Goal: Communication & Community: Participate in discussion

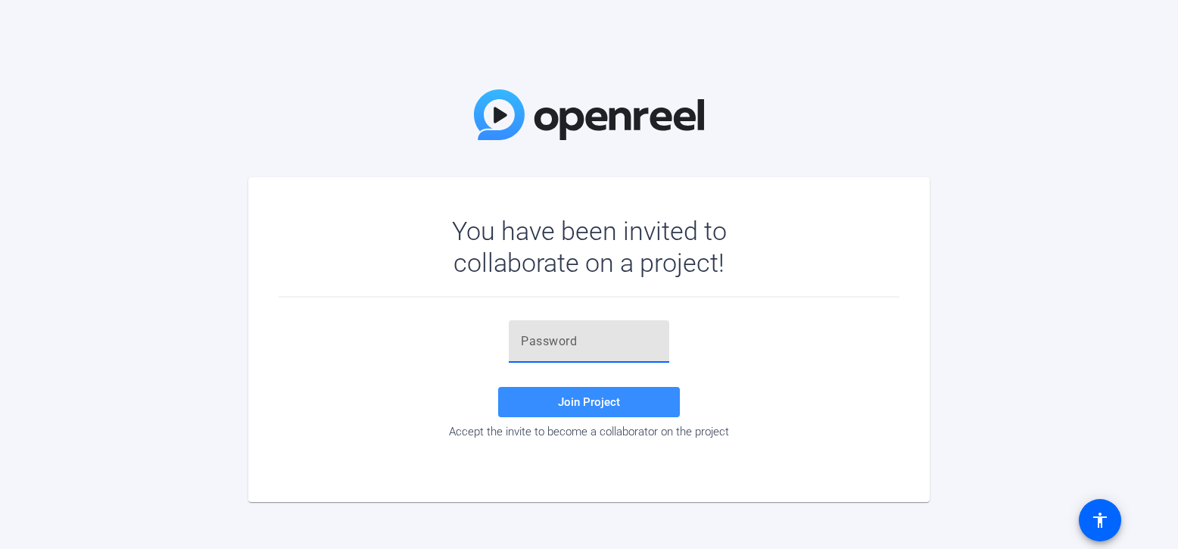
paste input "ZsaJ.O"
type input "ZsaJ.O"
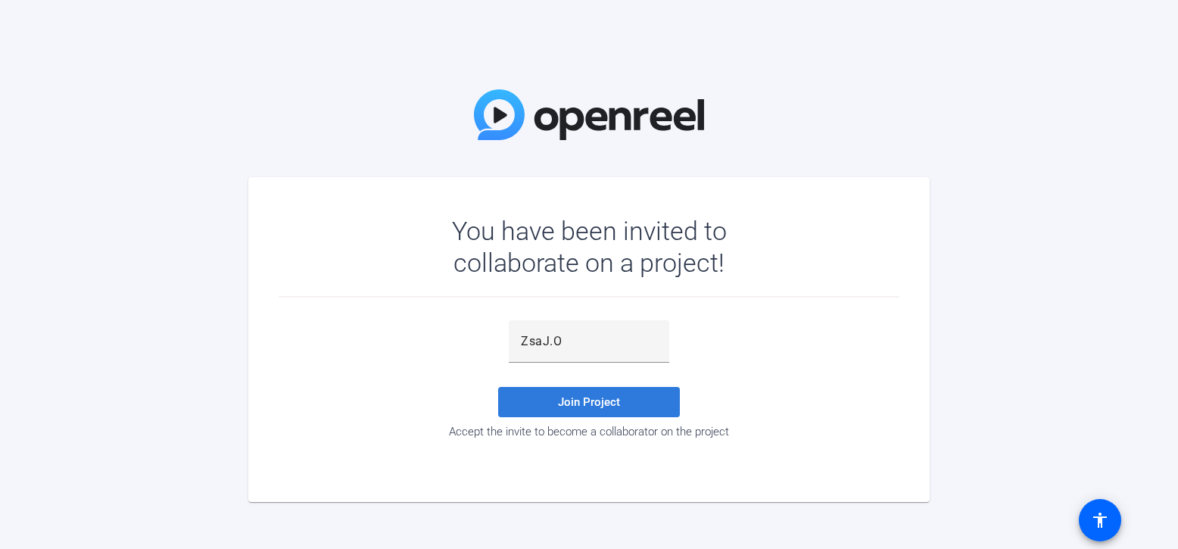
click at [602, 396] on span "Join Project" at bounding box center [589, 402] width 62 height 14
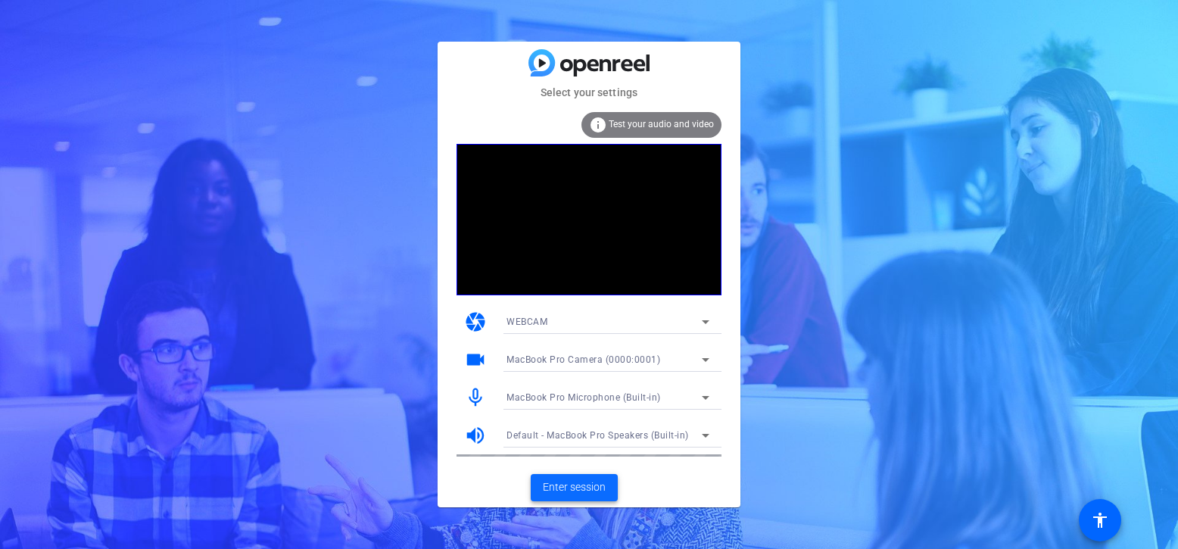
click at [595, 485] on span "Enter session" at bounding box center [574, 487] width 63 height 16
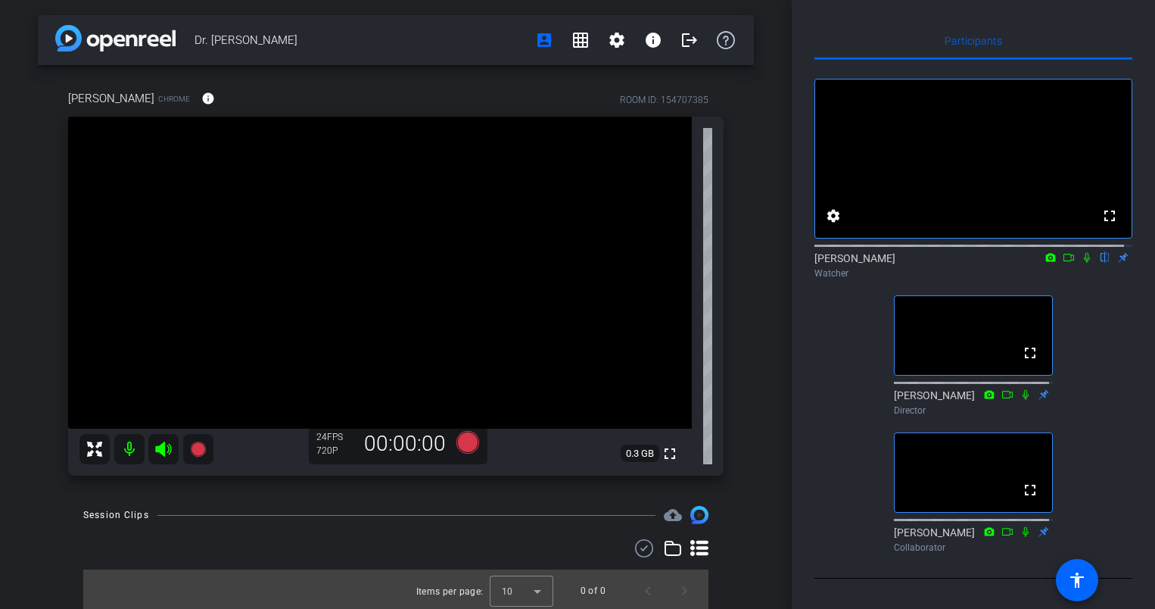
click at [1084, 263] on icon at bounding box center [1087, 258] width 6 height 10
click at [1083, 263] on icon at bounding box center [1087, 258] width 8 height 10
click at [1081, 263] on icon at bounding box center [1087, 257] width 12 height 11
click at [1083, 263] on icon at bounding box center [1087, 258] width 8 height 10
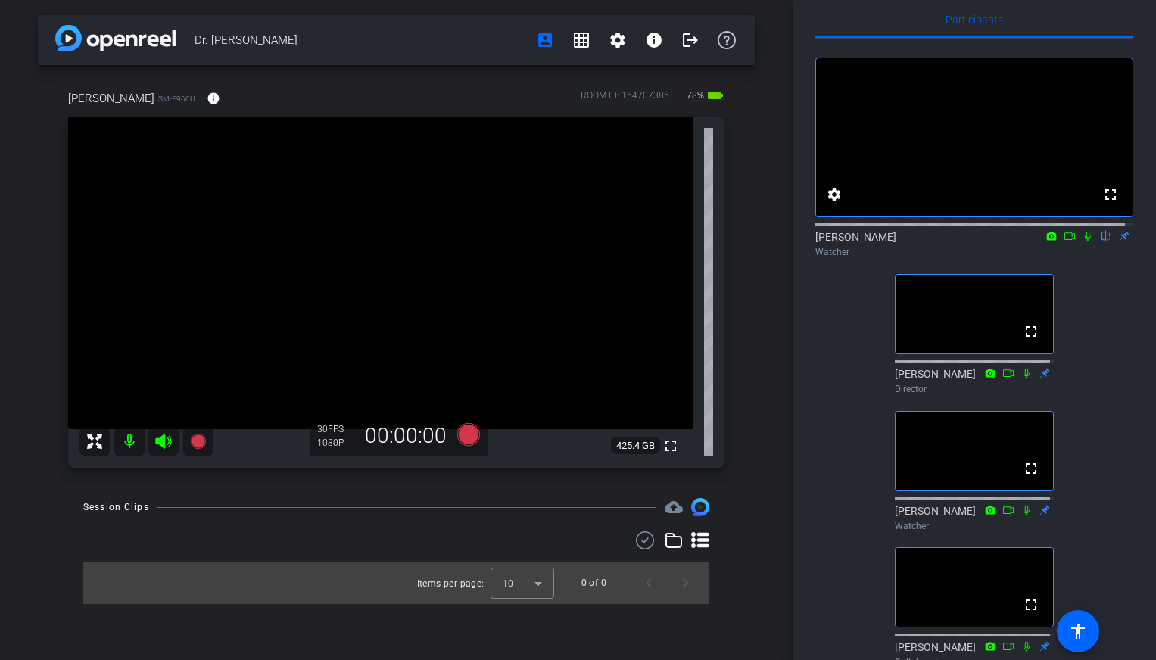
scroll to position [19, 0]
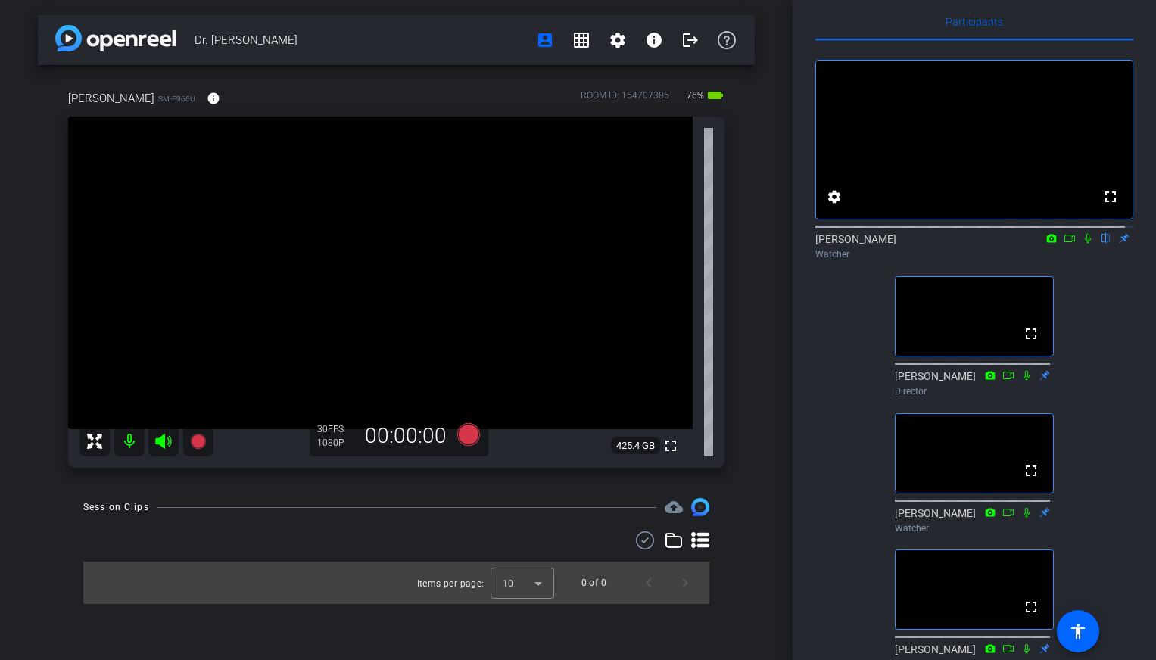
click at [1082, 244] on icon at bounding box center [1088, 238] width 12 height 11
click at [1064, 242] on icon at bounding box center [1069, 239] width 11 height 8
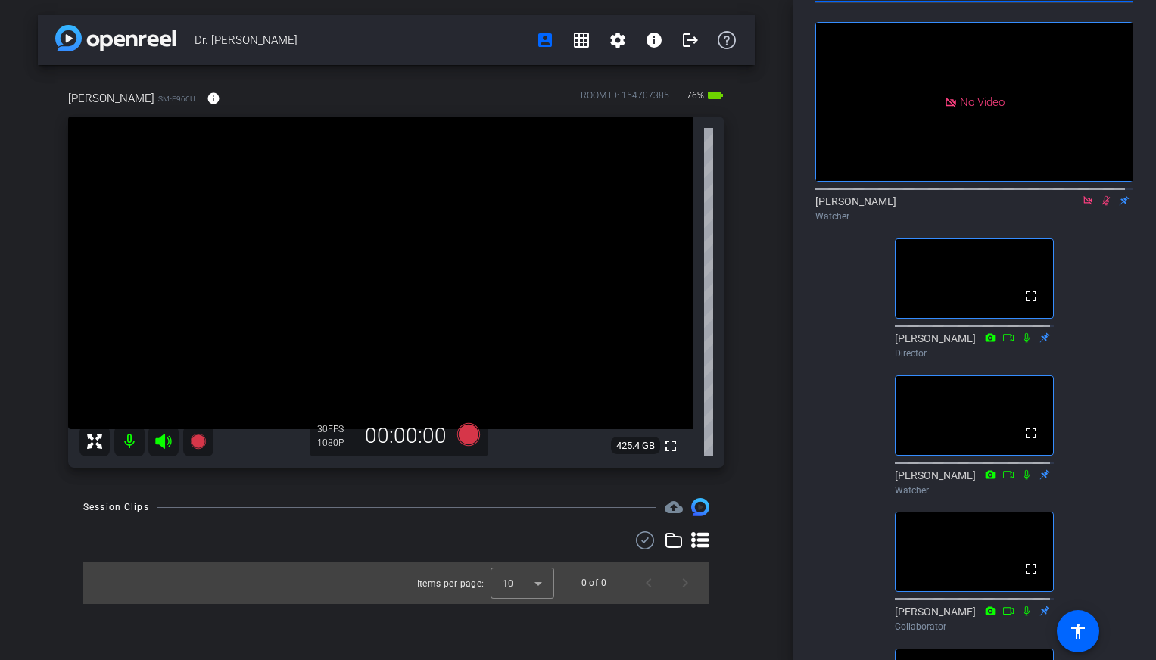
scroll to position [0, 0]
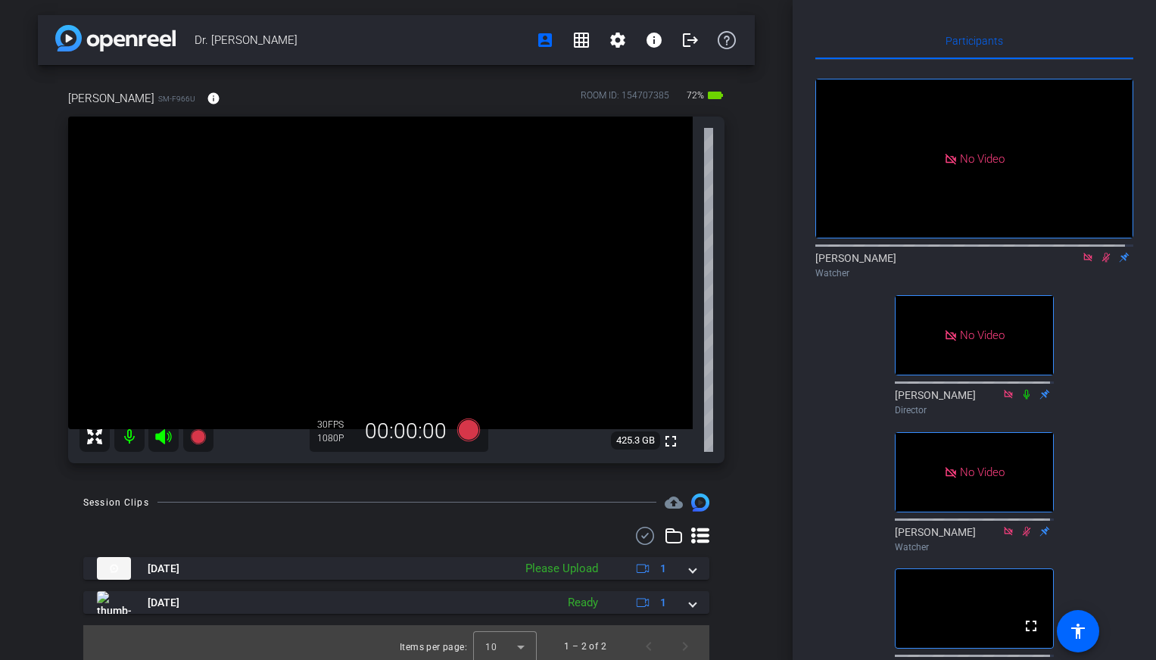
click at [1100, 263] on icon at bounding box center [1106, 257] width 12 height 11
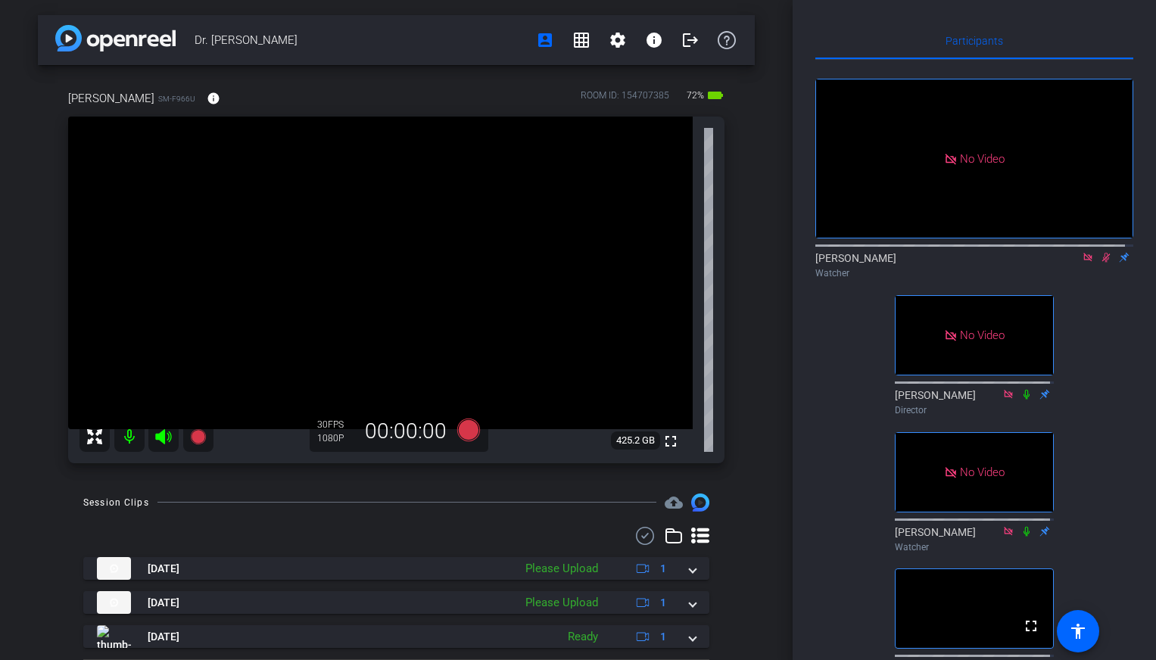
click at [1100, 263] on icon at bounding box center [1106, 257] width 12 height 11
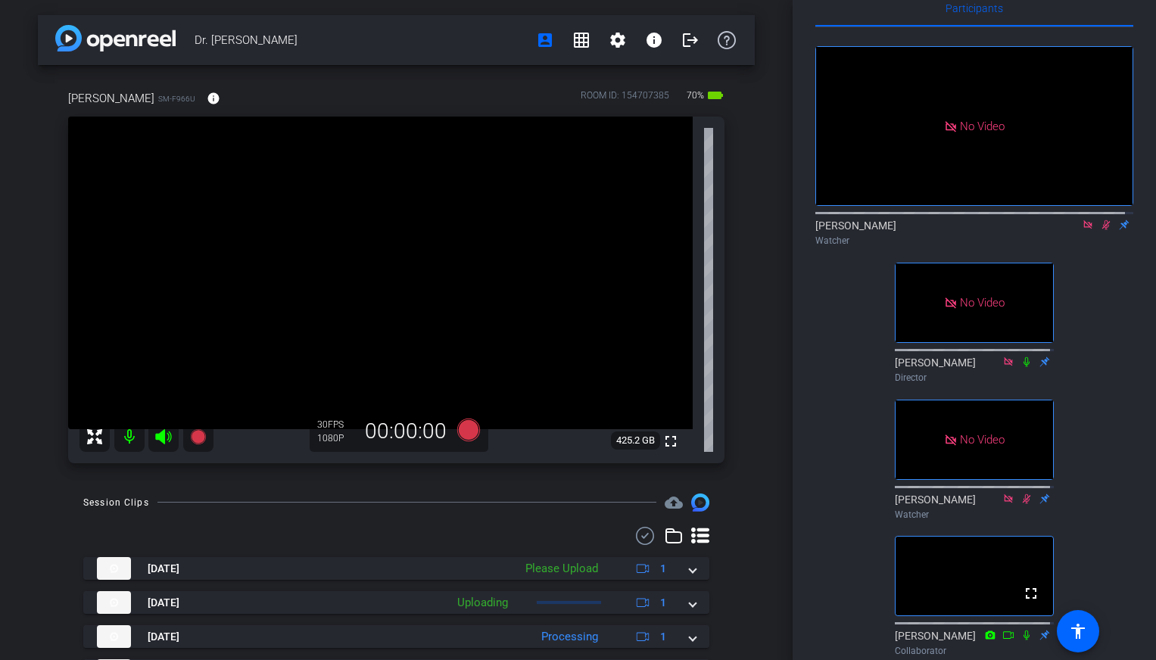
scroll to position [18, 0]
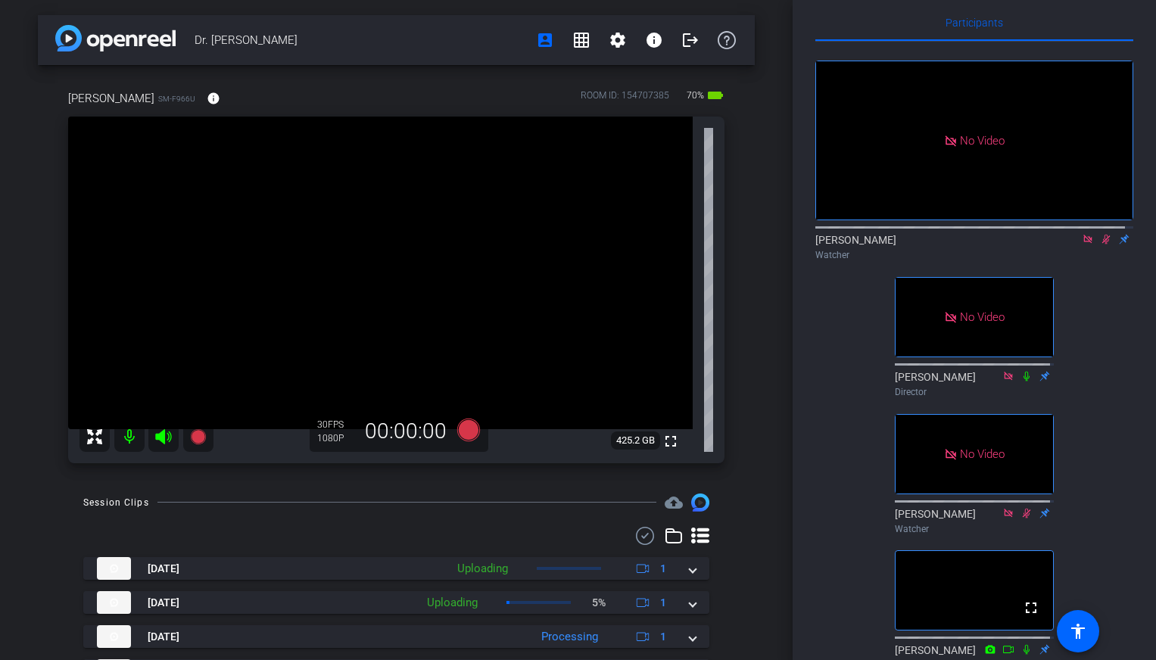
click at [1082, 245] on icon at bounding box center [1088, 239] width 12 height 11
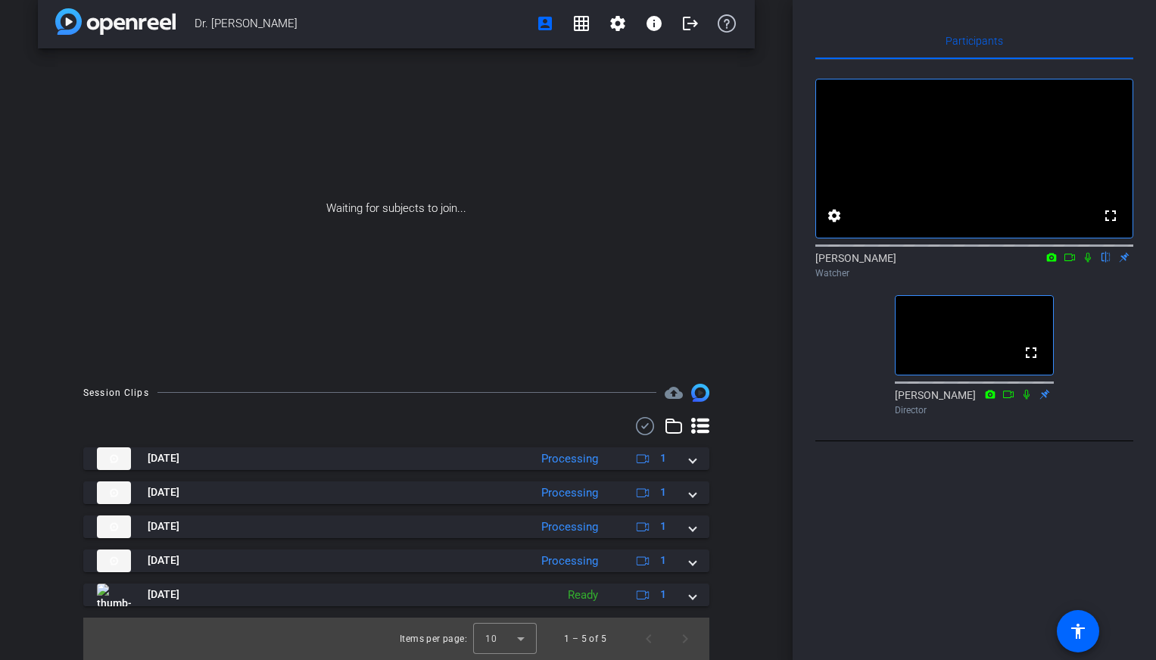
scroll to position [0, 0]
